Goal: Communication & Community: Answer question/provide support

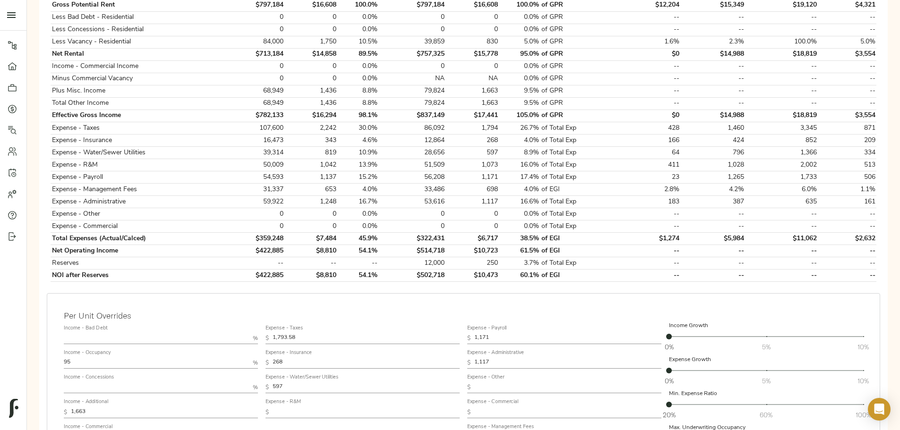
scroll to position [331, 0]
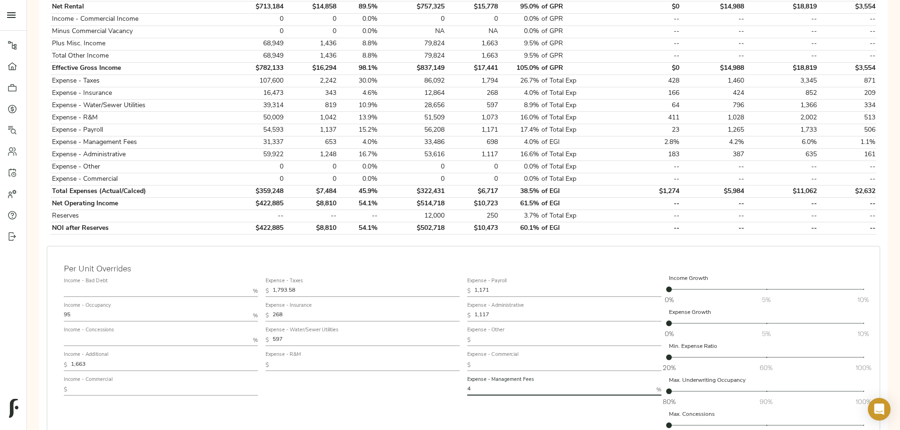
click at [360, 139] on input "4" at bounding box center [559, 389] width 185 height 11
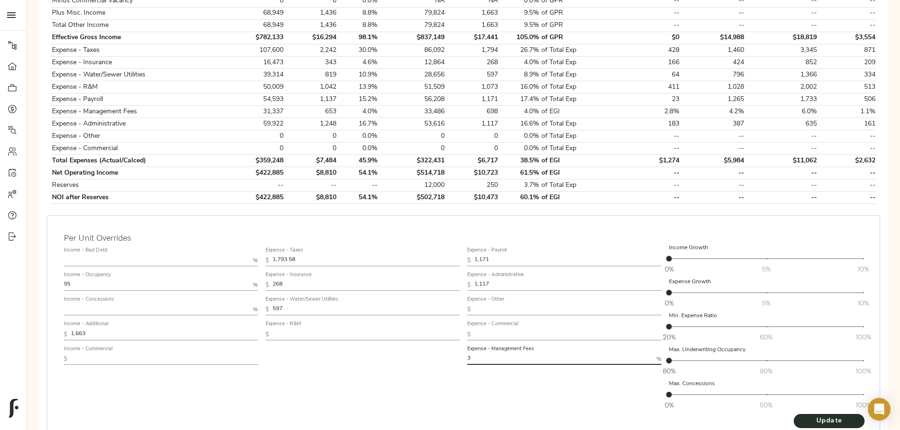
scroll to position [378, 0]
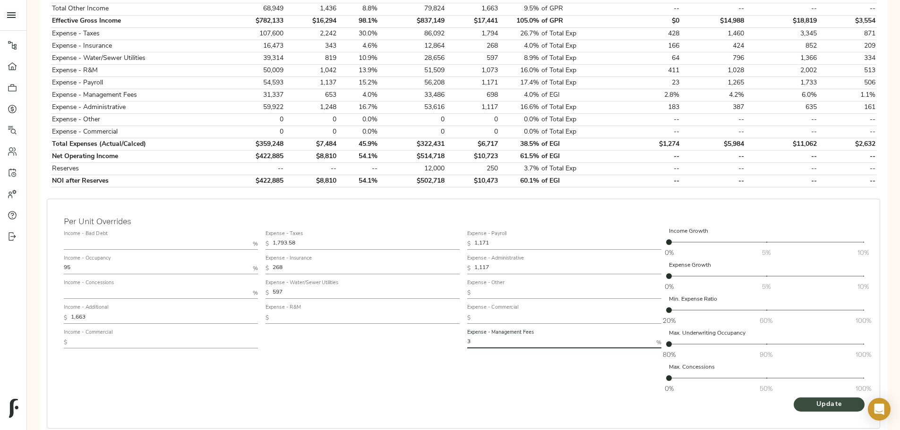
type input "3"
click at [360, 139] on span "Update" at bounding box center [829, 405] width 52 height 12
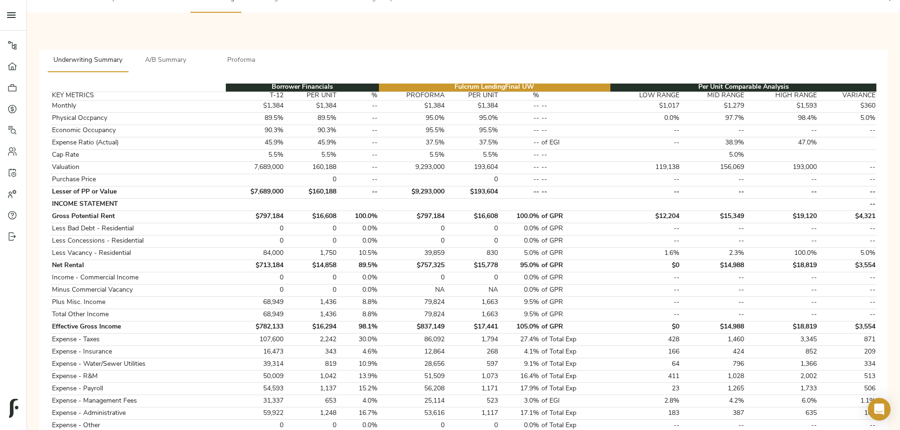
scroll to position [0, 0]
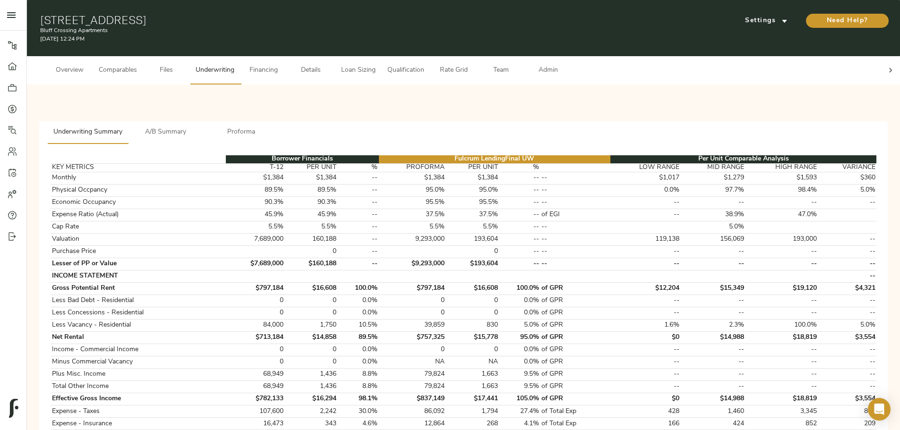
click at [360, 66] on icon at bounding box center [889, 70] width 9 height 9
click at [360, 65] on span "Admin" at bounding box center [548, 71] width 36 height 12
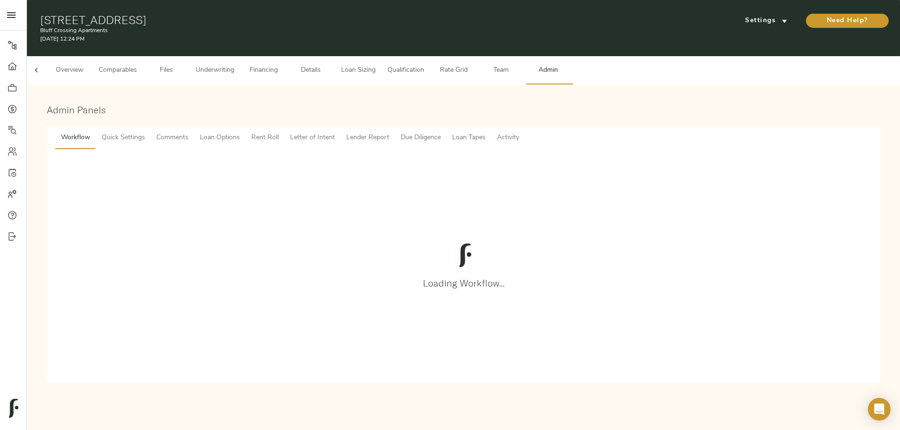
scroll to position [0, 37]
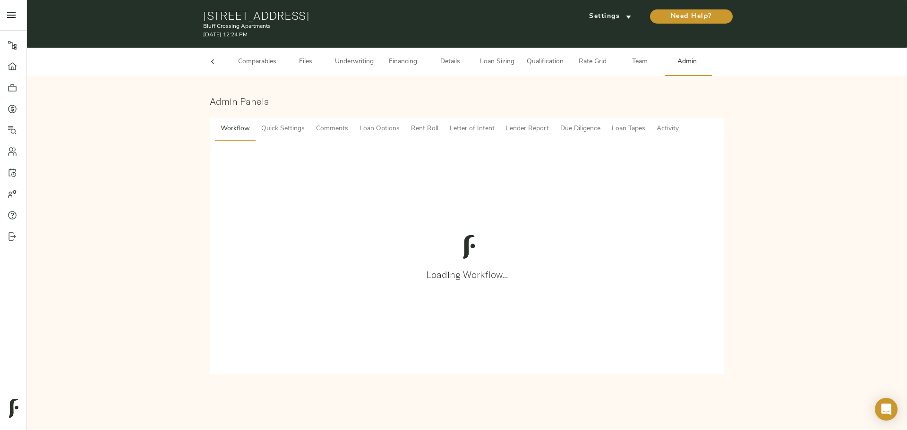
click at [321, 126] on span "Comments" at bounding box center [332, 129] width 32 height 12
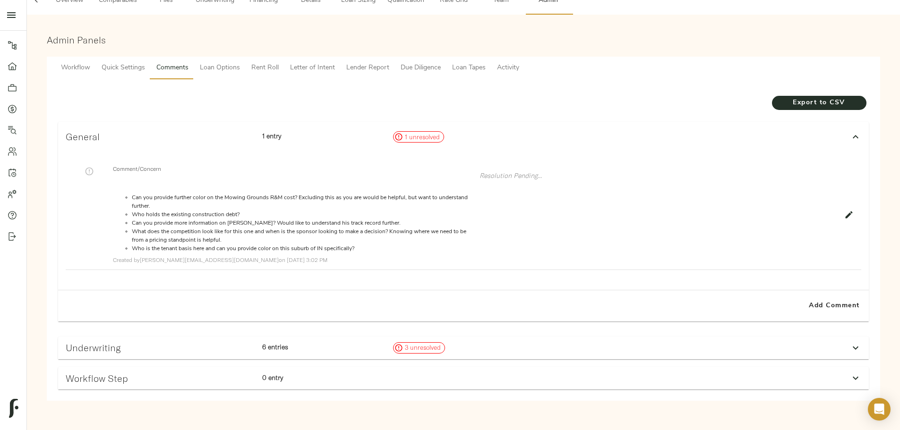
scroll to position [80, 0]
click at [360, 139] on div "Underwriting 6 entries 3 unresolved" at bounding box center [455, 348] width 786 height 19
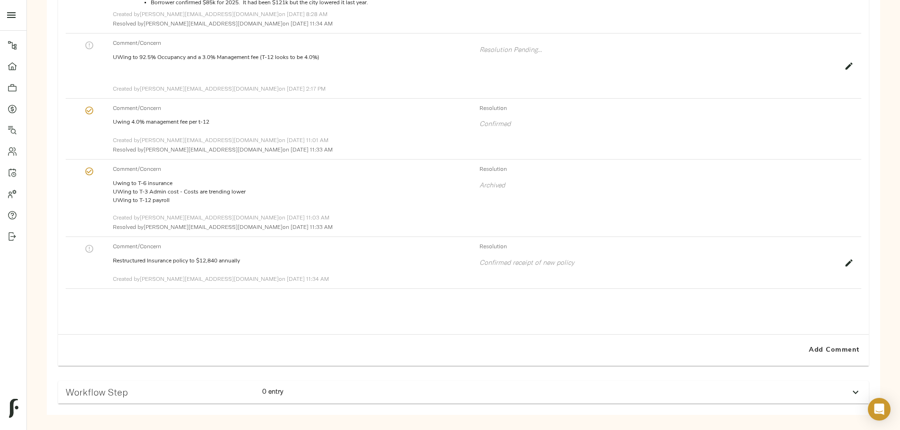
scroll to position [552, 0]
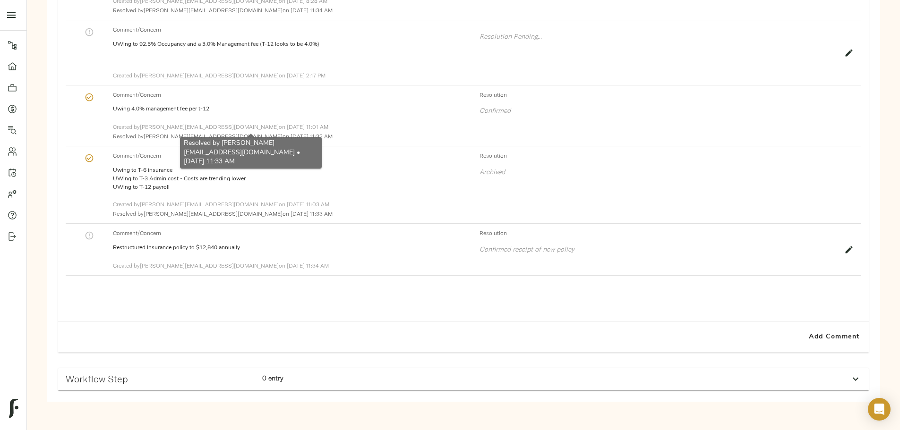
click at [94, 102] on icon "button" at bounding box center [89, 97] width 9 height 9
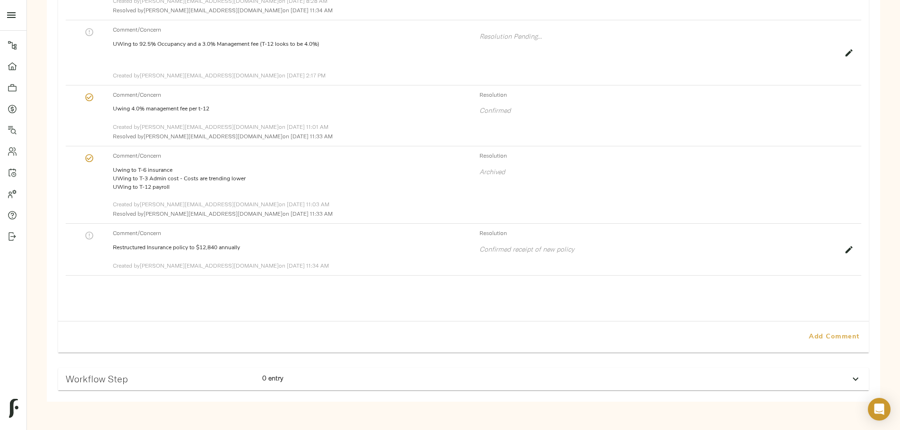
click at [360, 139] on span "Add Comment" at bounding box center [834, 337] width 54 height 12
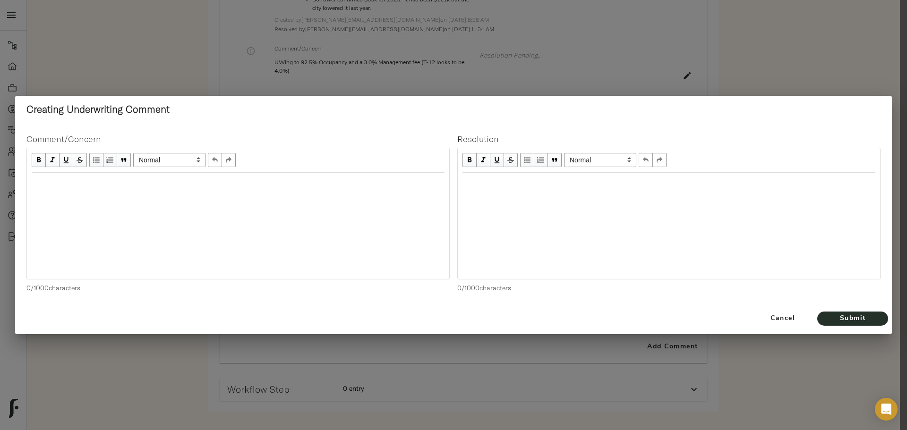
click at [215, 139] on div at bounding box center [238, 226] width 422 height 106
click at [210, 139] on div "Edit text" at bounding box center [238, 183] width 413 height 11
click at [360, 139] on span "Submit" at bounding box center [852, 319] width 52 height 12
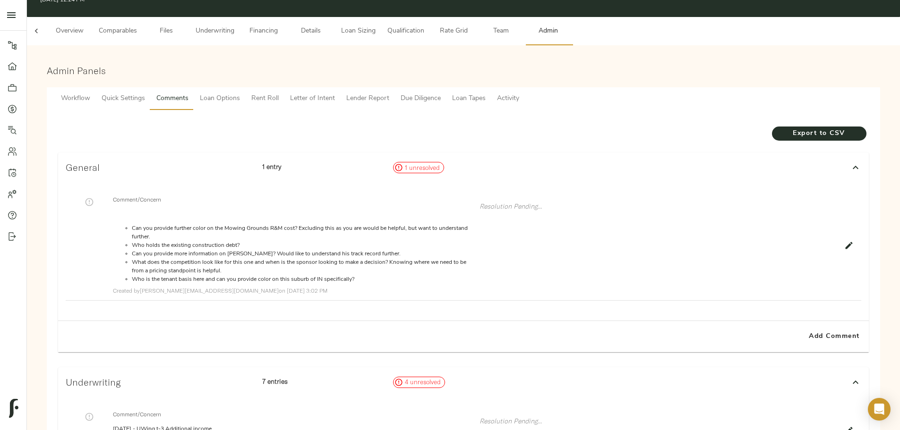
scroll to position [0, 0]
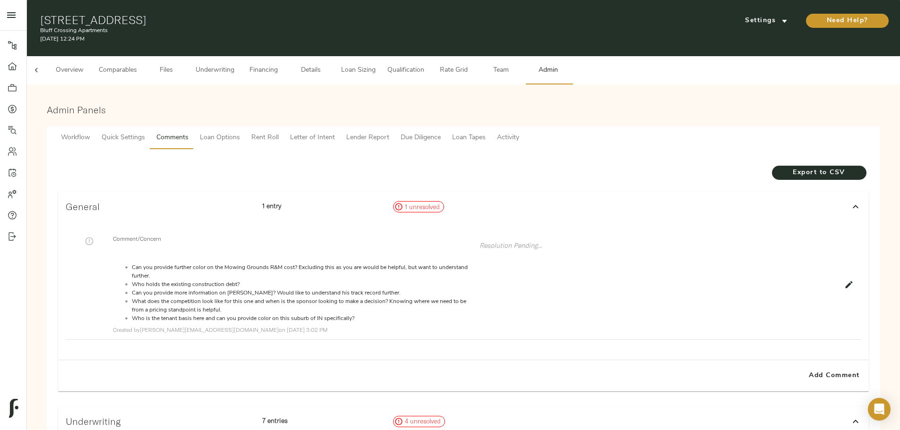
click at [240, 72] on button "Underwriting" at bounding box center [215, 70] width 50 height 28
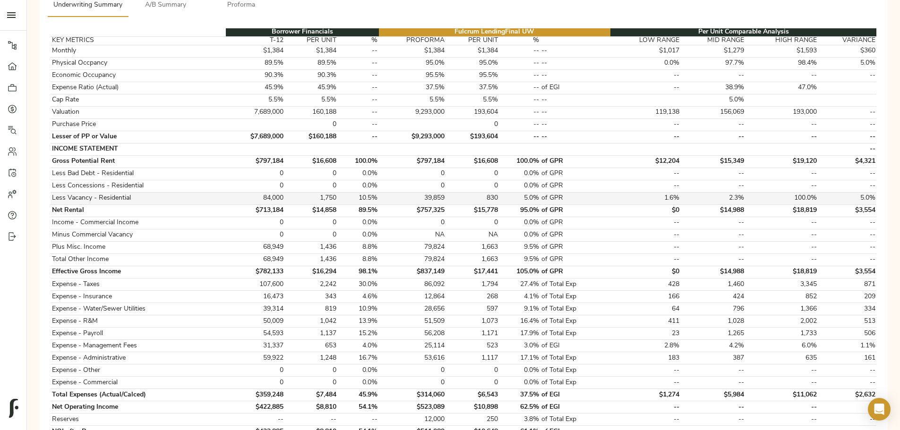
scroll to position [114, 0]
